Goal: Find specific page/section: Find specific page/section

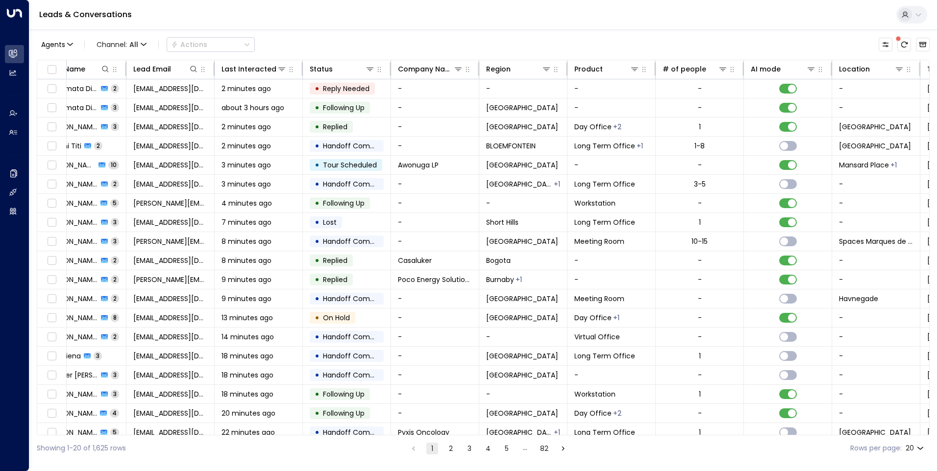
scroll to position [0, 200]
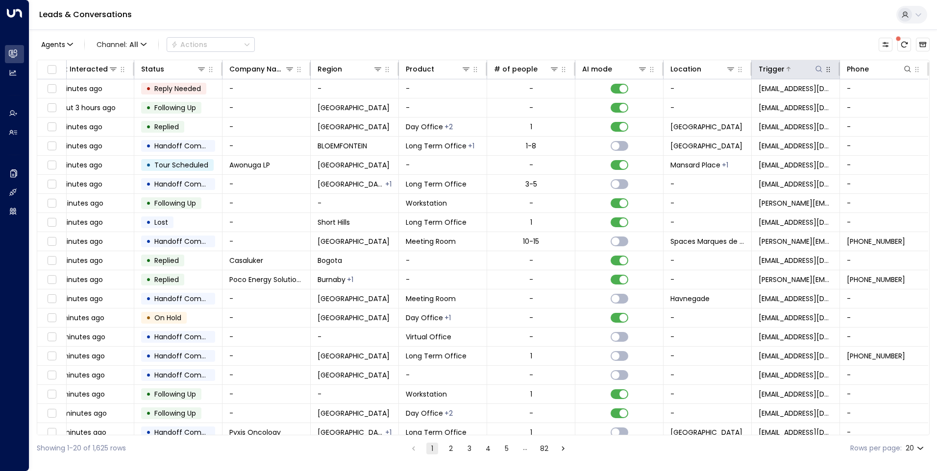
click at [816, 67] on icon at bounding box center [819, 69] width 8 height 8
click at [794, 105] on input "text" at bounding box center [815, 105] width 135 height 18
type input "*"
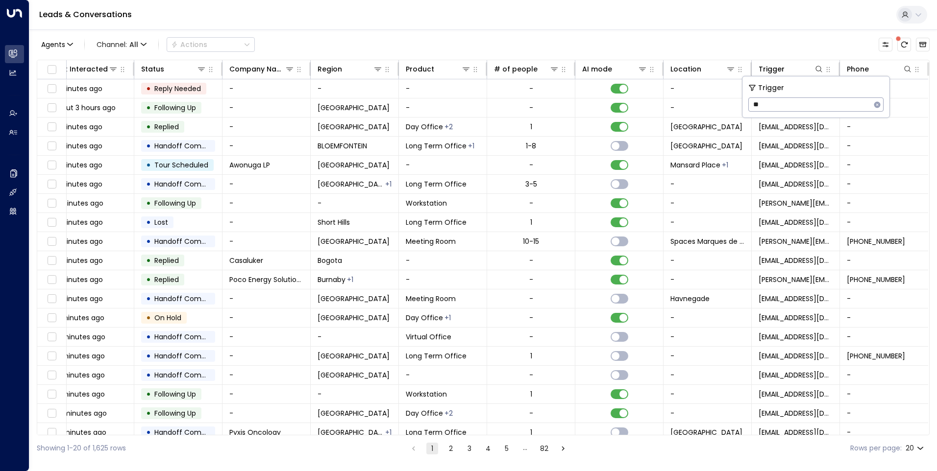
type input "*"
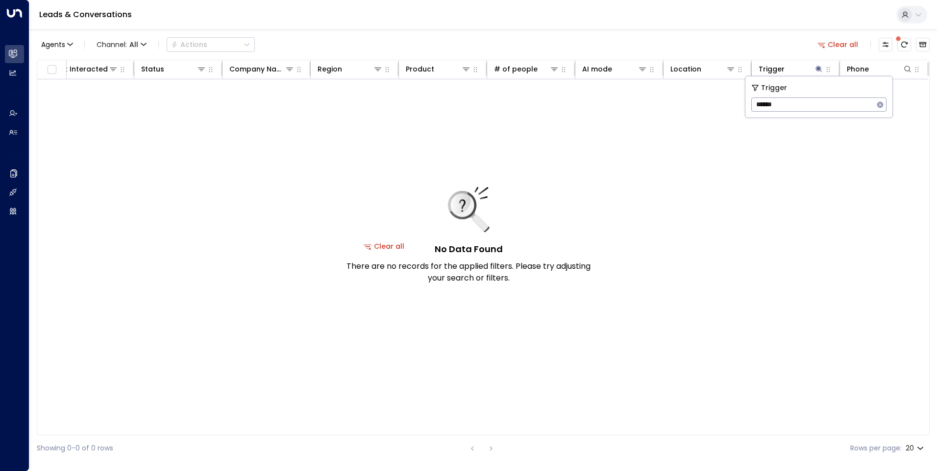
scroll to position [0, 197]
type input "*"
